Goal: Task Accomplishment & Management: Use online tool/utility

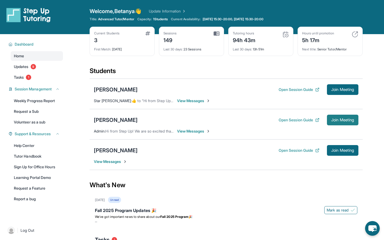
click at [337, 123] on button "Join Meeting" at bounding box center [342, 120] width 31 height 11
click at [344, 150] on span "Join Meeting" at bounding box center [342, 150] width 23 height 3
click at [120, 153] on div "[PERSON_NAME]" at bounding box center [116, 150] width 44 height 7
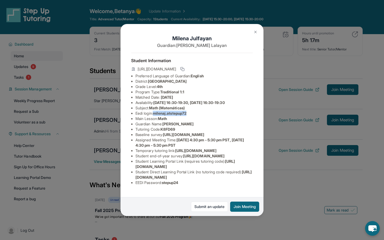
drag, startPoint x: 190, startPoint y: 113, endPoint x: 154, endPoint y: 114, distance: 35.5
click at [154, 114] on li "Eedi login : milenaj.atstepup72" at bounding box center [193, 113] width 117 height 5
copy span "milenaj.atstepup72"
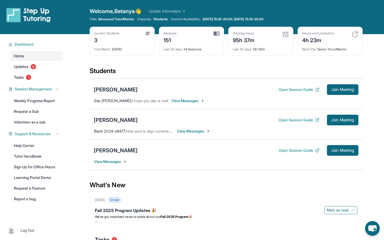
click at [212, 179] on div "What's New" at bounding box center [226, 184] width 273 height 23
